Goal: Task Accomplishment & Management: Use online tool/utility

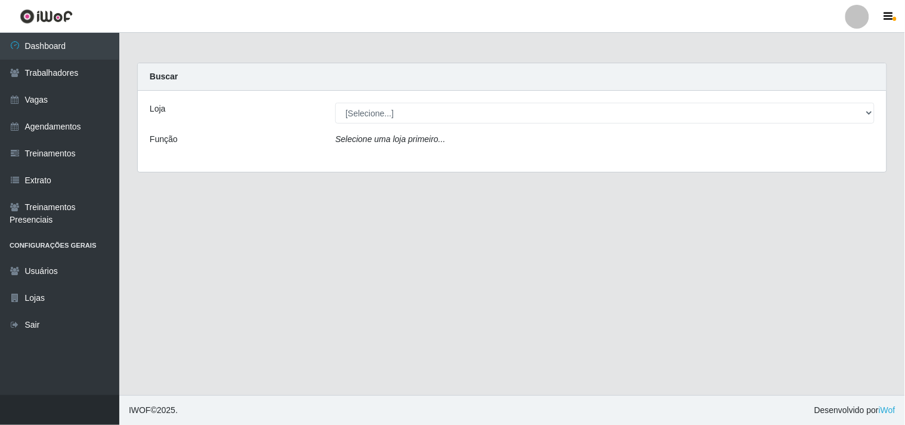
select select "264"
click at [335, 103] on select "[Selecione...] Supermercado Compre Bem - Itabaiana" at bounding box center [604, 113] width 539 height 21
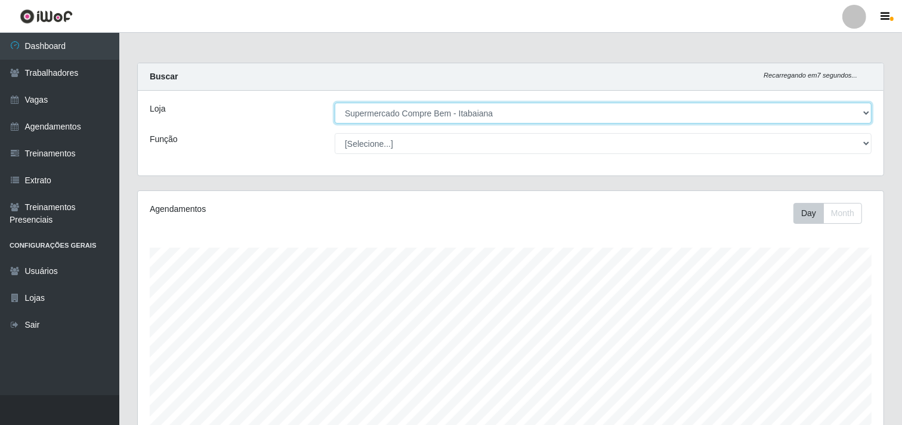
scroll to position [331, 0]
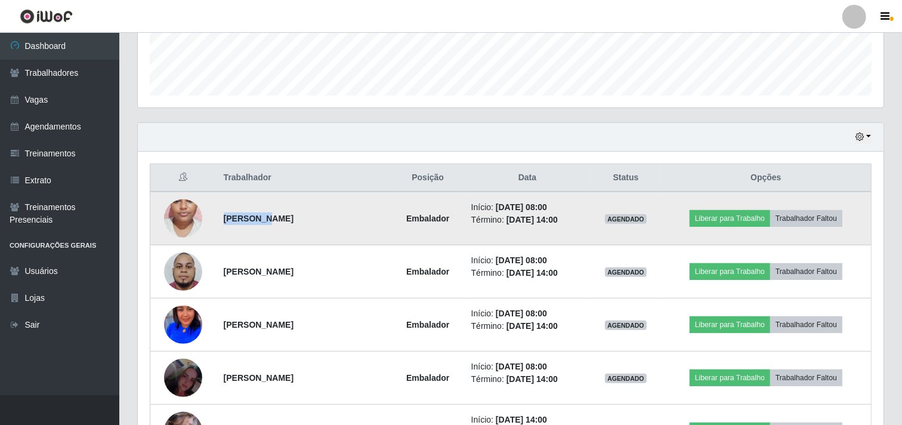
drag, startPoint x: 223, startPoint y: 219, endPoint x: 254, endPoint y: 219, distance: 30.4
click at [254, 219] on strong "[PERSON_NAME]" at bounding box center [259, 219] width 70 height 10
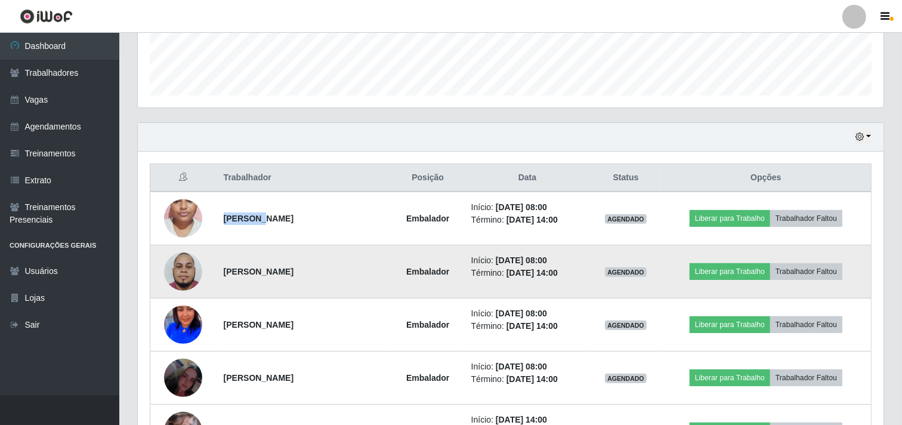
copy strong "Adryelli"
drag, startPoint x: 223, startPoint y: 273, endPoint x: 261, endPoint y: 278, distance: 38.5
click at [261, 278] on td "[PERSON_NAME]" at bounding box center [304, 271] width 175 height 53
copy strong "[PERSON_NAME]"
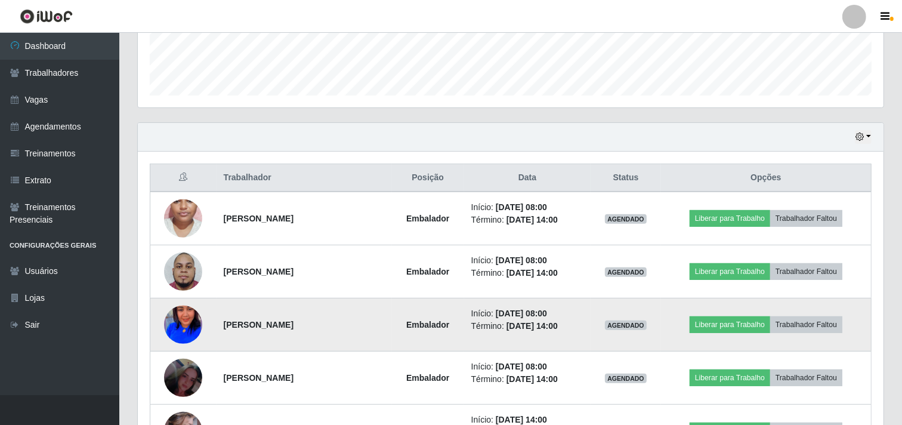
click at [236, 322] on strong "[PERSON_NAME]" at bounding box center [259, 325] width 70 height 10
copy strong "Nilmara"
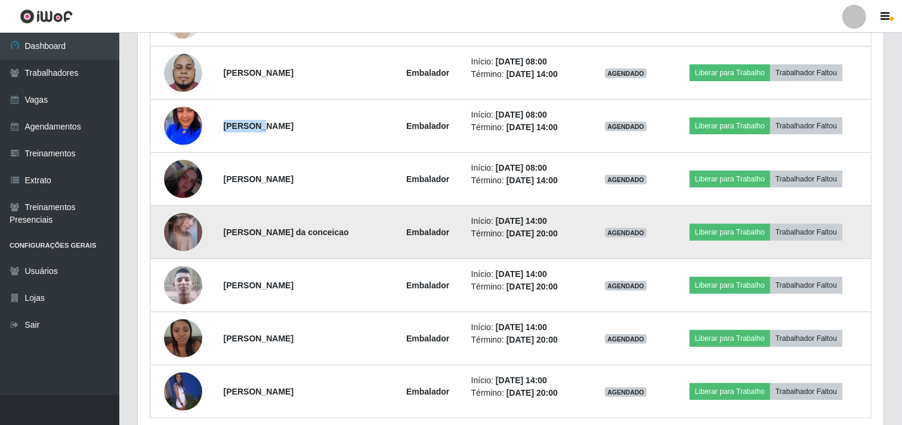
scroll to position [581, 0]
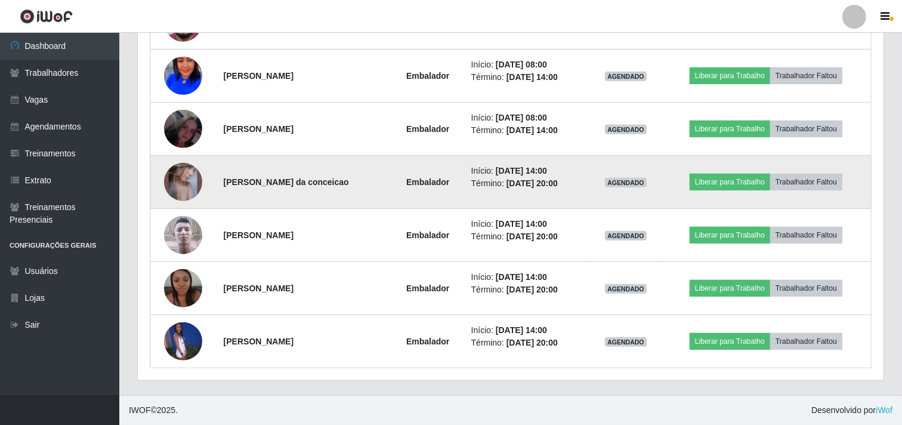
click at [230, 180] on strong "[PERSON_NAME] da conceicao" at bounding box center [286, 182] width 125 height 10
click at [235, 187] on td "[PERSON_NAME] da conceicao" at bounding box center [304, 182] width 175 height 53
click at [235, 180] on strong "[PERSON_NAME] da conceicao" at bounding box center [286, 182] width 125 height 10
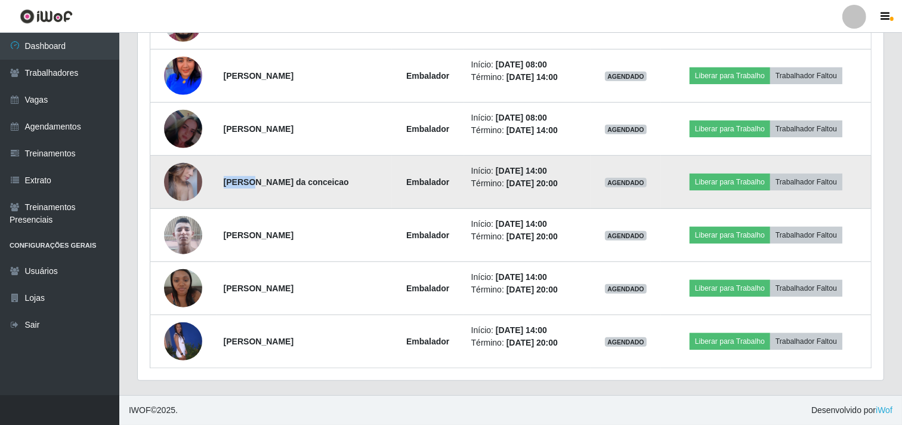
copy strong "Luana"
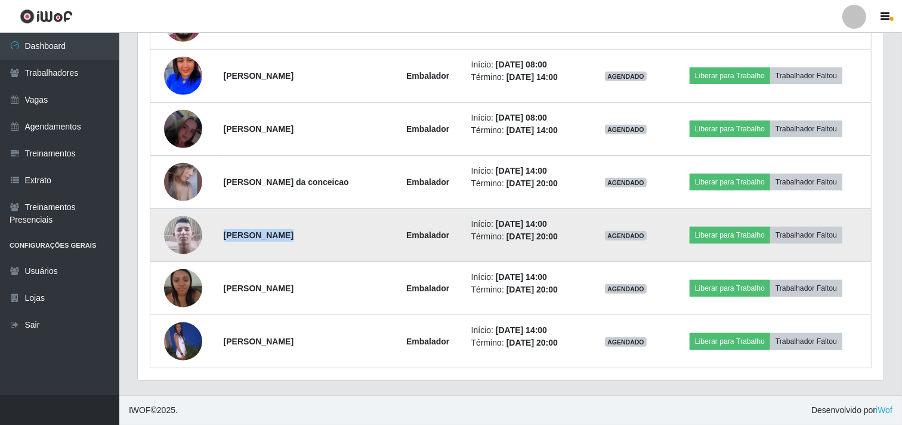
drag, startPoint x: 222, startPoint y: 235, endPoint x: 273, endPoint y: 236, distance: 50.7
click at [273, 235] on strong "[PERSON_NAME]" at bounding box center [259, 235] width 70 height 10
copy strong "[PERSON_NAME]"
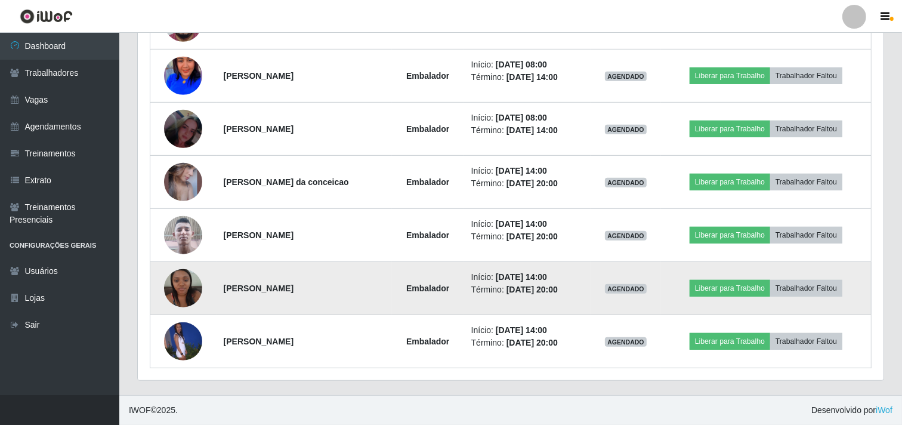
click at [223, 288] on td "[PERSON_NAME]" at bounding box center [304, 288] width 175 height 53
drag, startPoint x: 223, startPoint y: 289, endPoint x: 261, endPoint y: 297, distance: 39.0
click at [261, 297] on td "[PERSON_NAME]" at bounding box center [304, 288] width 175 height 53
copy strong "[PERSON_NAME]"
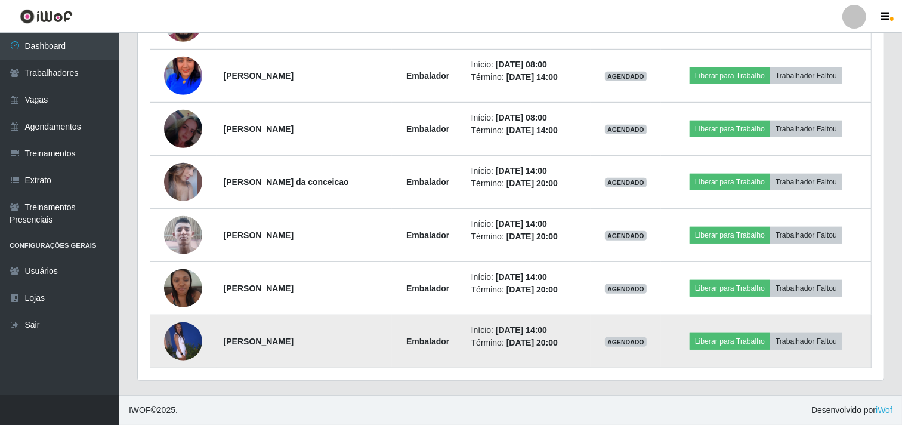
click at [246, 339] on strong "[PERSON_NAME]" at bounding box center [259, 342] width 70 height 10
copy strong "[PERSON_NAME]"
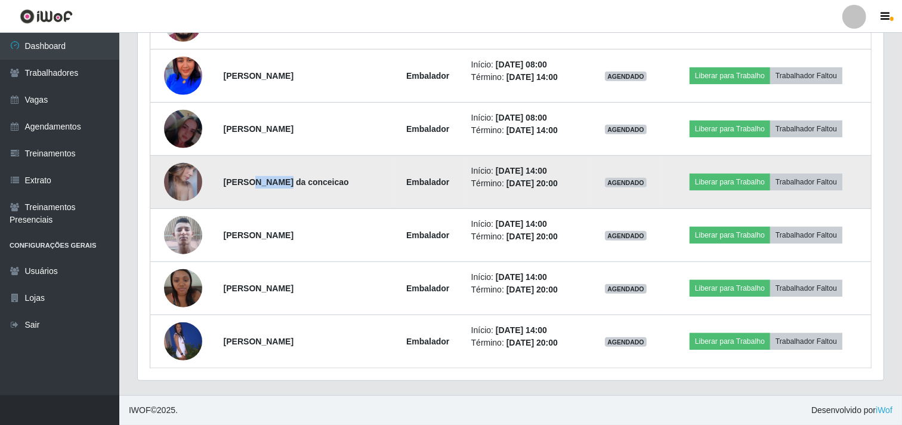
drag, startPoint x: 263, startPoint y: 181, endPoint x: 249, endPoint y: 179, distance: 13.8
click at [249, 179] on strong "[PERSON_NAME] da conceicao" at bounding box center [286, 182] width 125 height 10
copy strong "aleria"
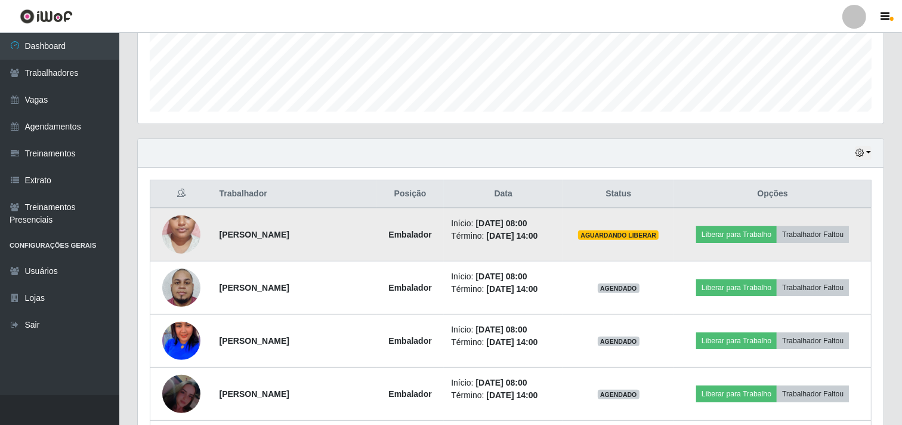
scroll to position [382, 0]
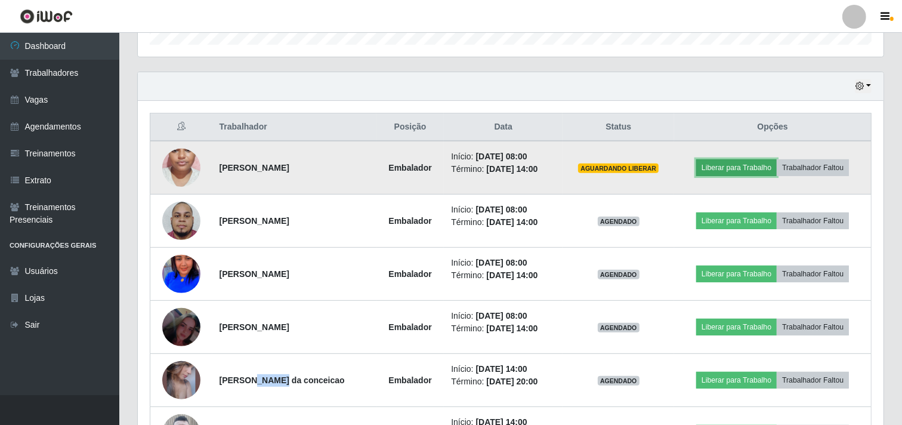
click at [727, 165] on button "Liberar para Trabalho" at bounding box center [736, 167] width 81 height 17
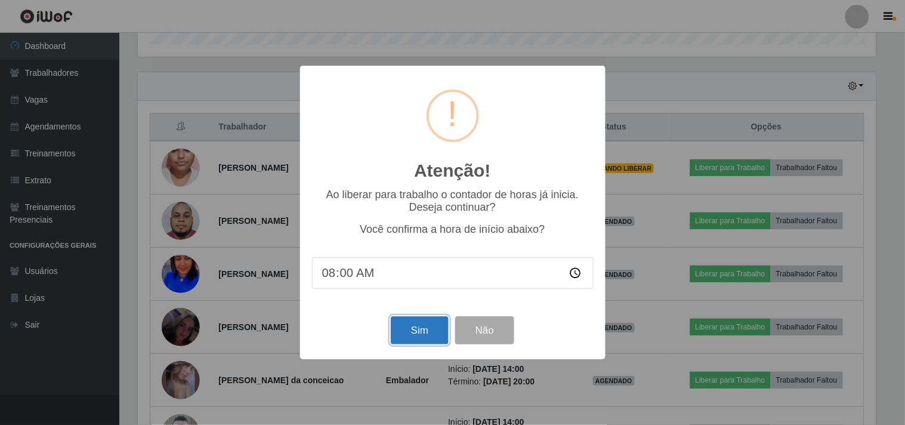
click at [399, 339] on button "Sim" at bounding box center [420, 330] width 58 height 28
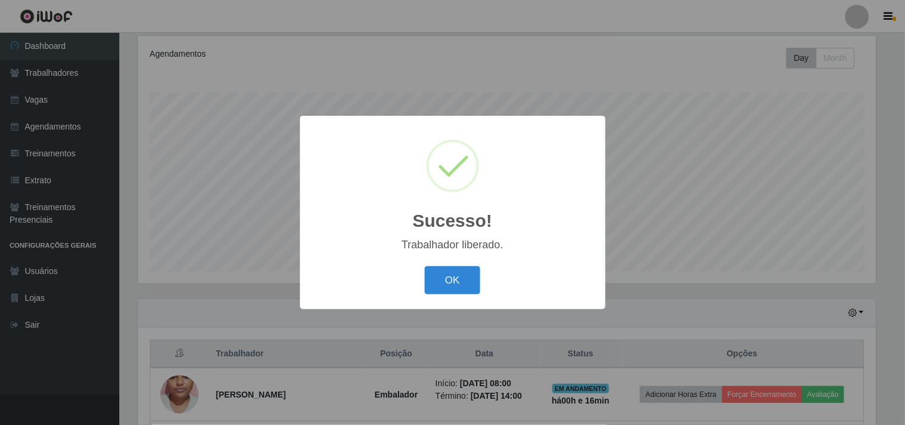
click at [425, 266] on button "OK" at bounding box center [453, 280] width 56 height 28
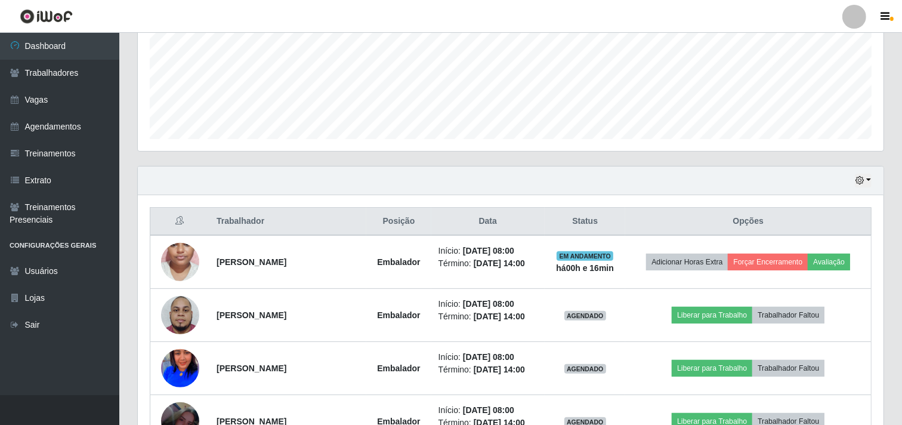
scroll to position [354, 0]
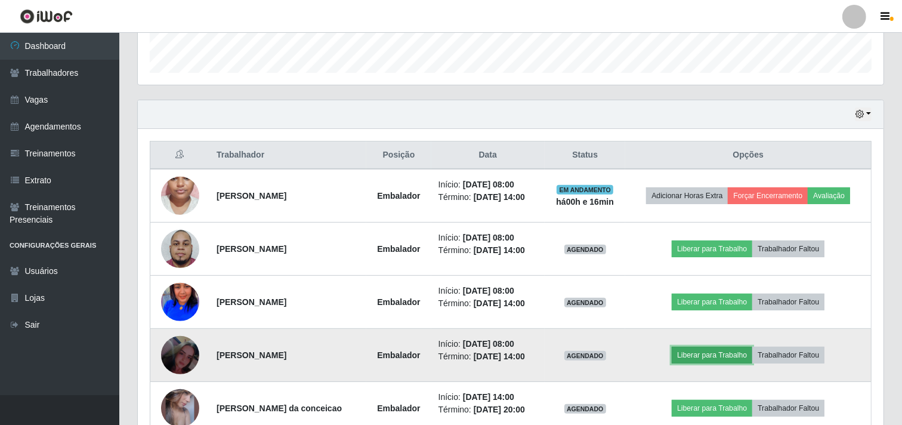
click at [694, 355] on button "Liberar para Trabalho" at bounding box center [712, 355] width 81 height 17
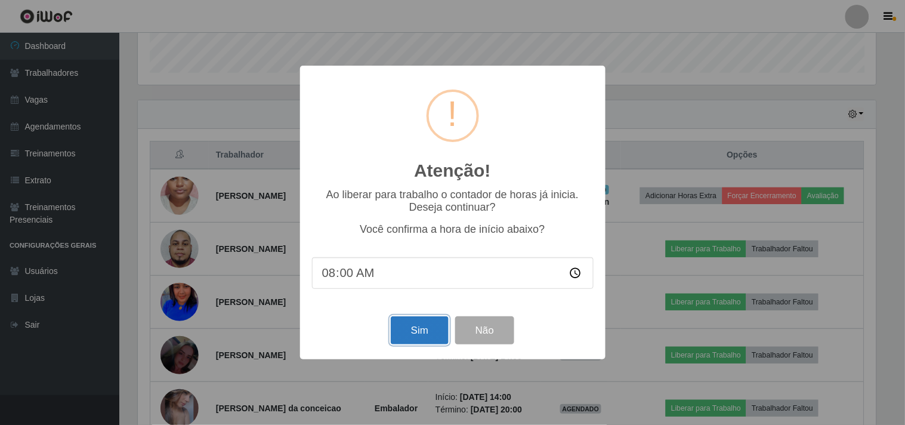
click at [412, 328] on button "Sim" at bounding box center [420, 330] width 58 height 28
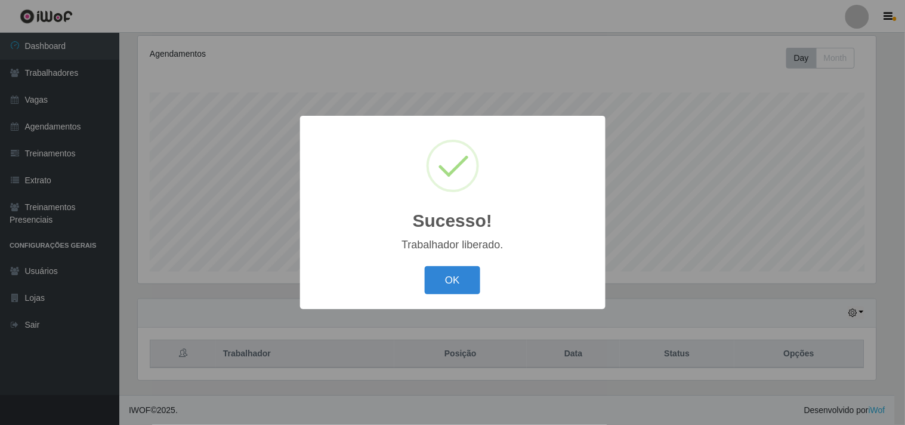
click at [425, 266] on button "OK" at bounding box center [453, 280] width 56 height 28
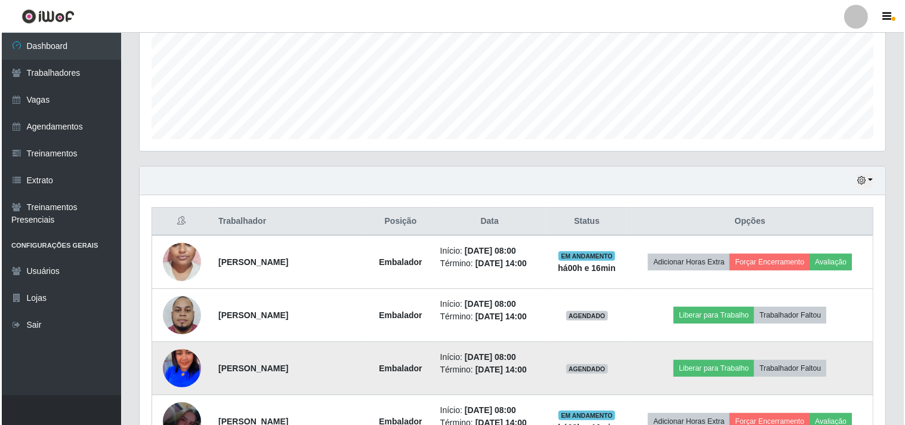
scroll to position [354, 0]
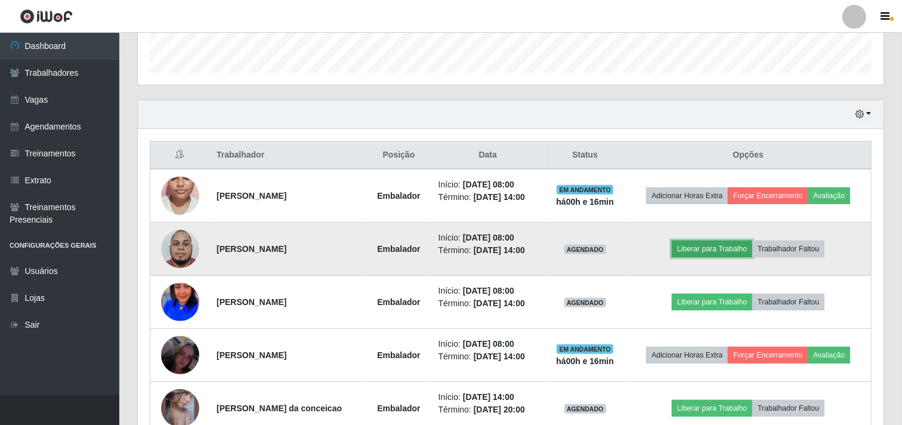
click at [703, 257] on button "Liberar para Trabalho" at bounding box center [712, 249] width 81 height 17
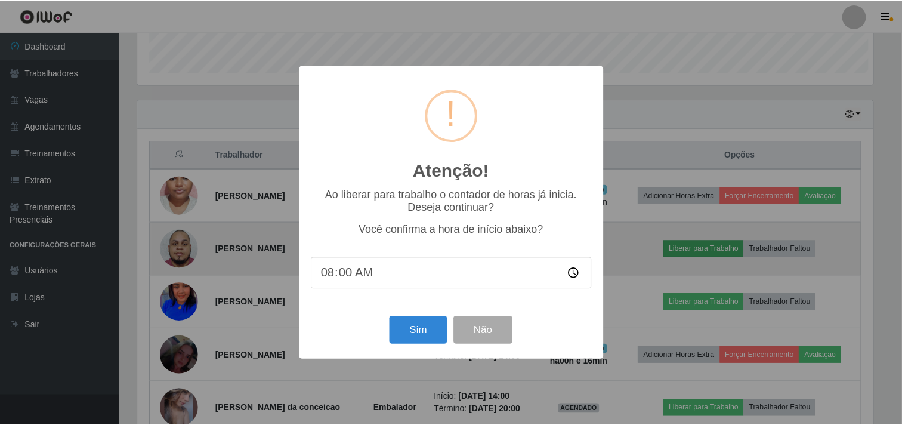
scroll to position [247, 738]
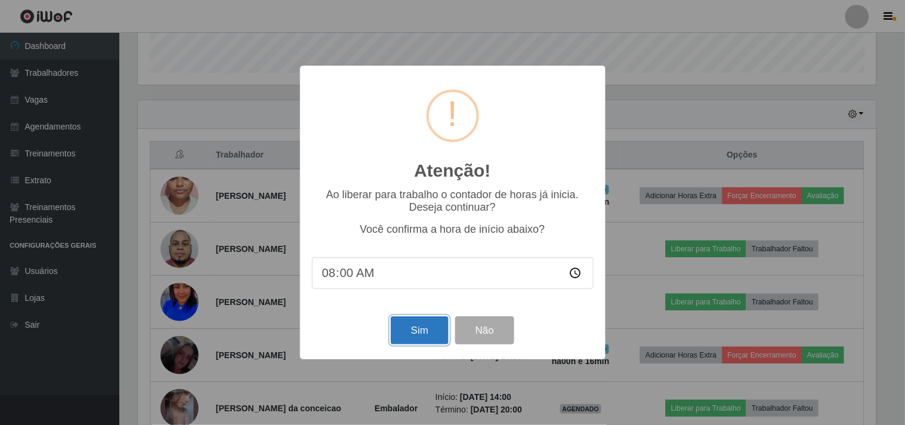
click at [415, 333] on button "Sim" at bounding box center [420, 330] width 58 height 28
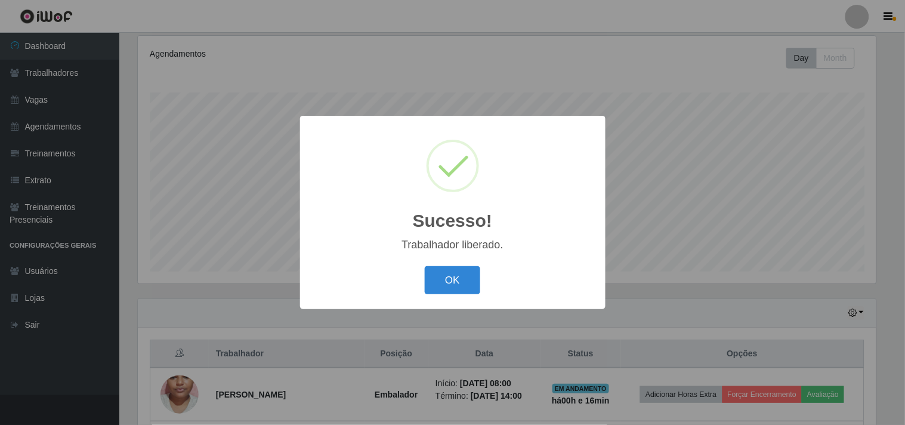
click at [425, 266] on button "OK" at bounding box center [453, 280] width 56 height 28
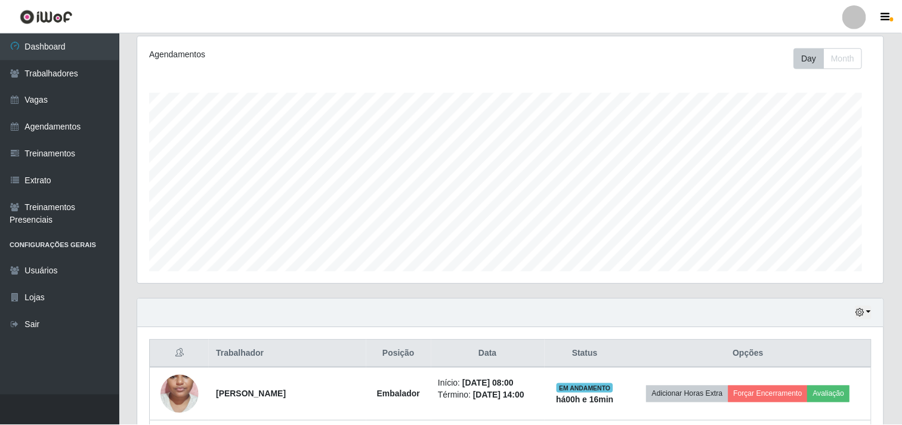
scroll to position [0, 0]
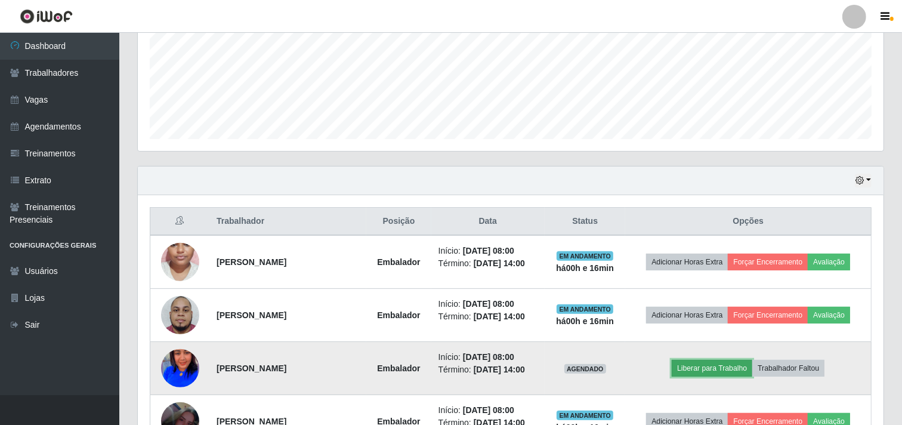
click at [719, 372] on button "Liberar para Trabalho" at bounding box center [712, 368] width 81 height 17
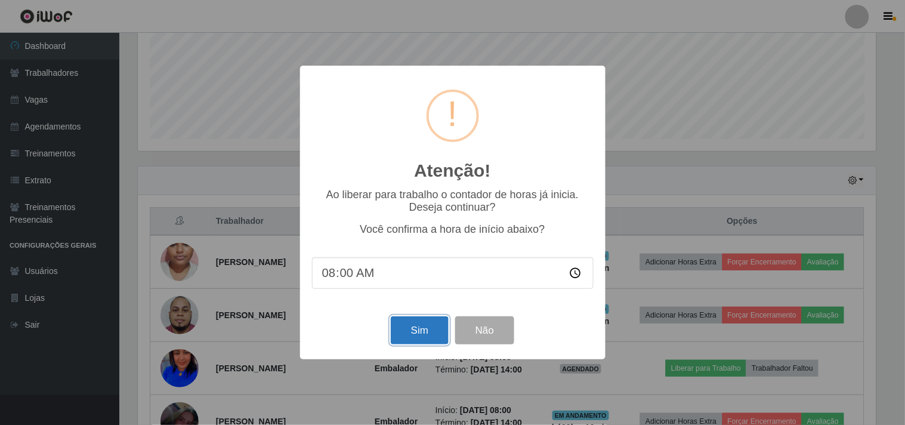
click at [403, 336] on button "Sim" at bounding box center [420, 330] width 58 height 28
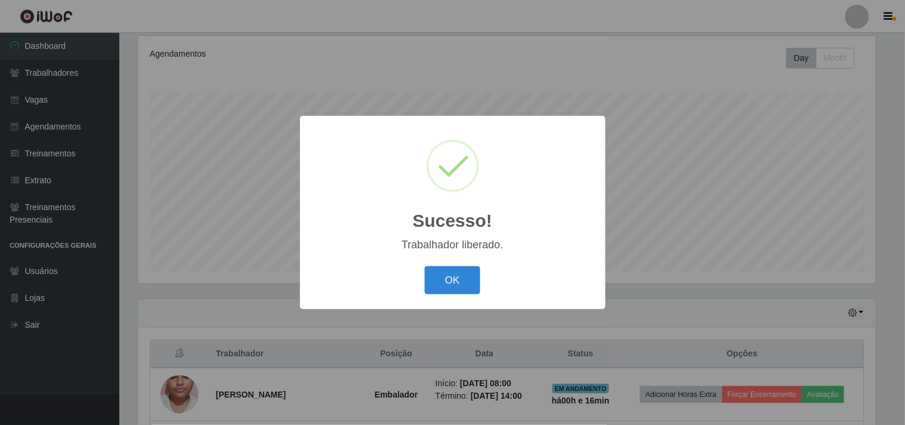
click at [425, 266] on button "OK" at bounding box center [453, 280] width 56 height 28
